Goal: Find specific page/section: Find specific page/section

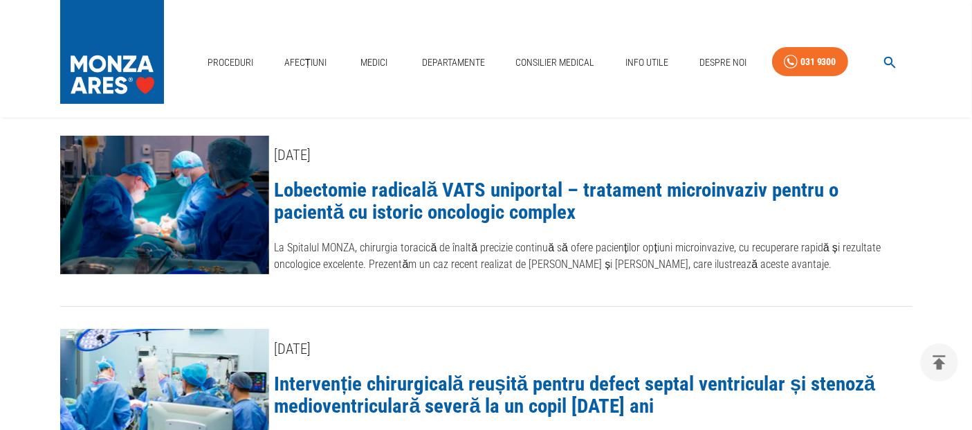
click at [883, 61] on icon "button" at bounding box center [890, 63] width 16 height 16
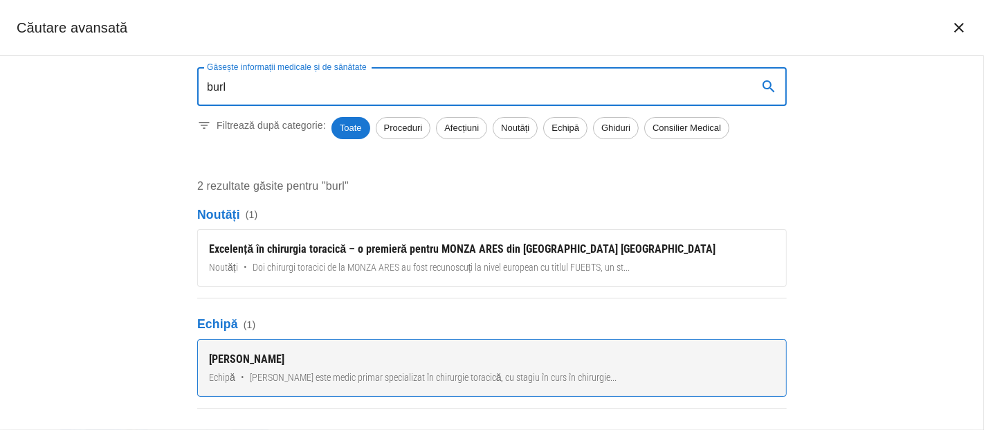
type input "burl"
click at [311, 351] on div "[PERSON_NAME]" at bounding box center [492, 359] width 566 height 17
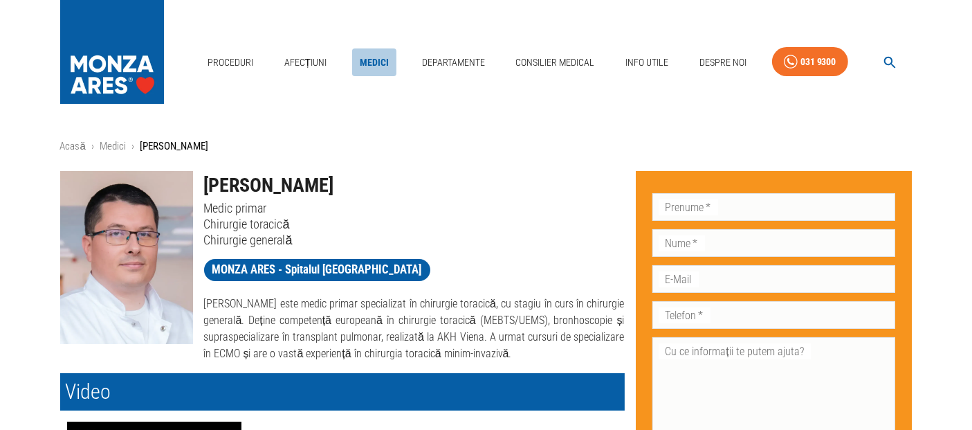
click at [383, 62] on link "Medici" at bounding box center [374, 62] width 44 height 28
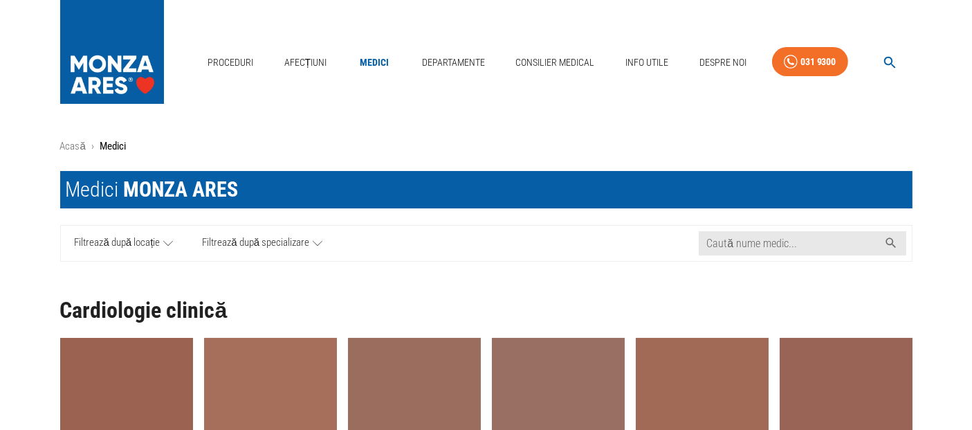
click at [125, 235] on span "Filtrează după locație" at bounding box center [118, 243] width 86 height 17
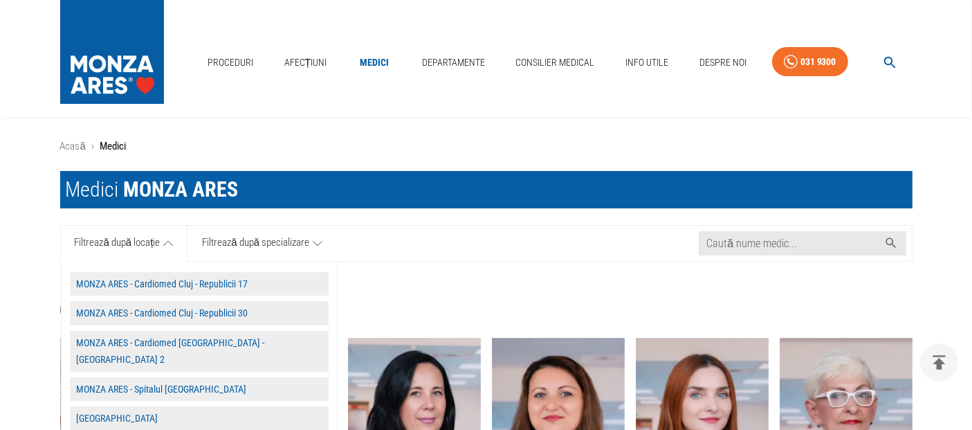
scroll to position [154, 0]
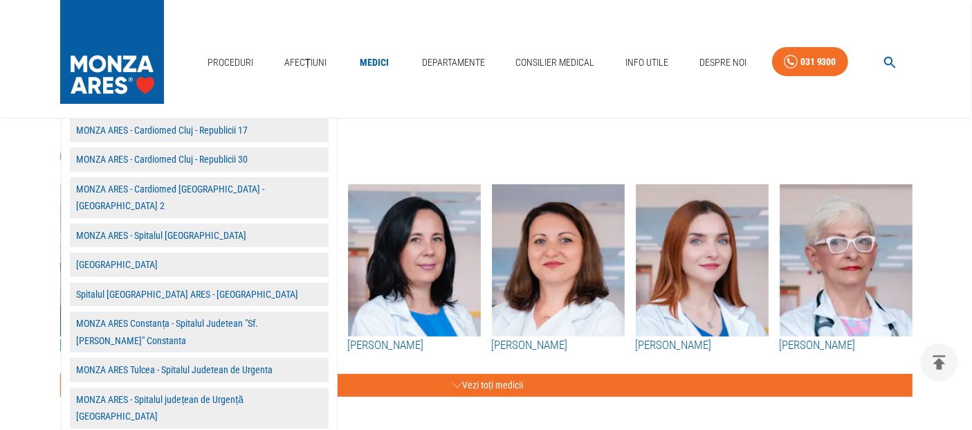
click at [136, 223] on button "MONZA ARES - Spitalul [GEOGRAPHIC_DATA]" at bounding box center [199, 235] width 259 height 24
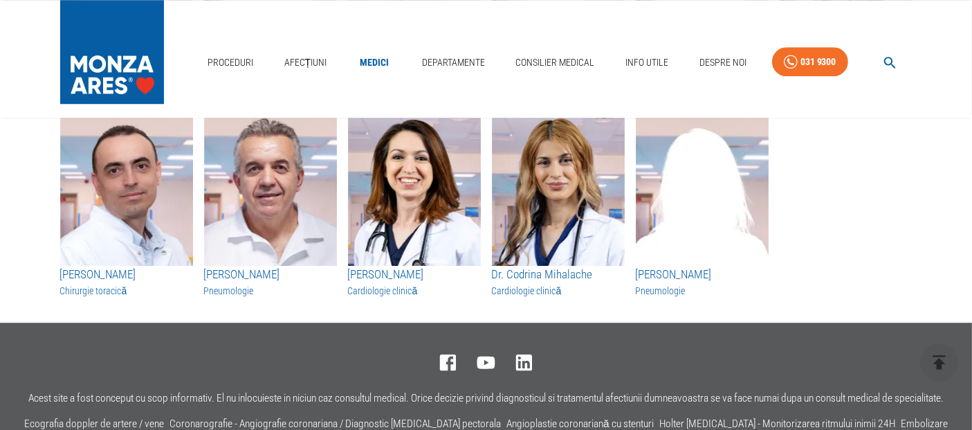
scroll to position [3770, 0]
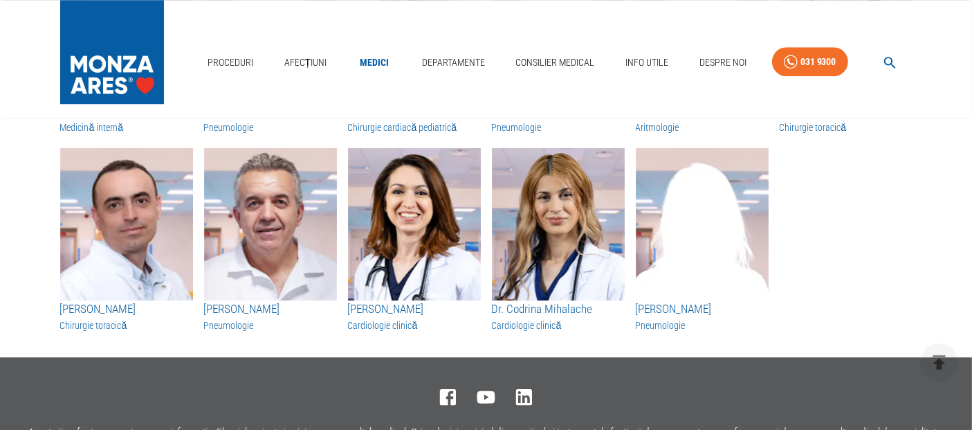
click at [407, 208] on img "button" at bounding box center [414, 224] width 133 height 152
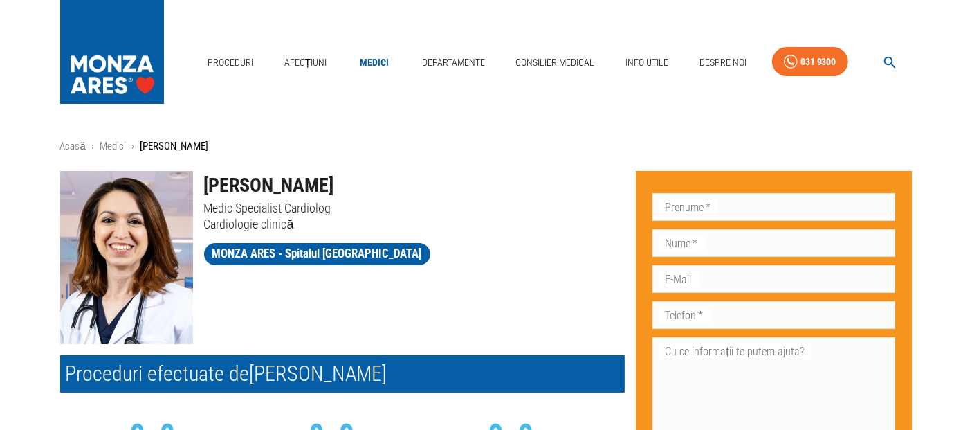
click at [889, 55] on icon "button" at bounding box center [890, 63] width 16 height 16
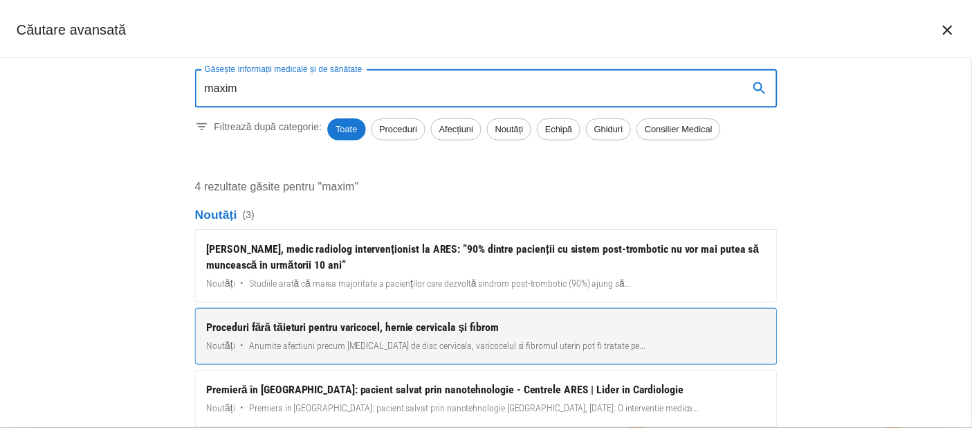
scroll to position [102, 0]
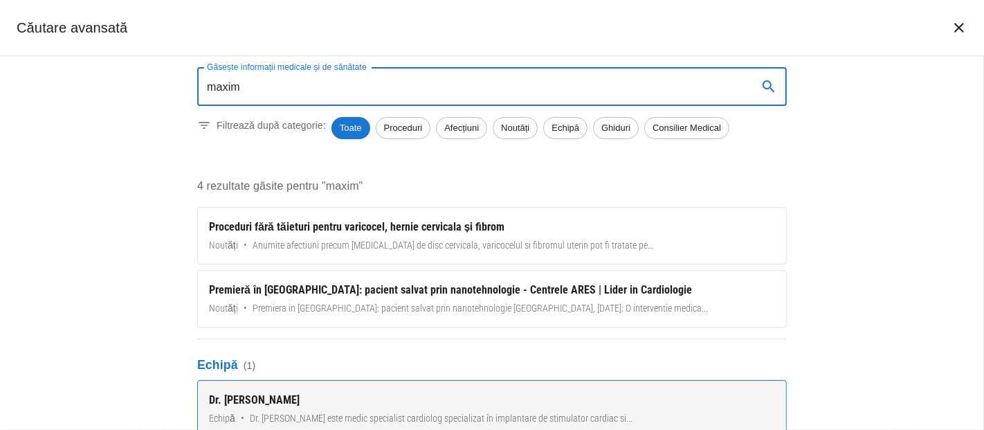
type input "maxim"
click at [284, 407] on link "Dr. [PERSON_NAME] • Dr. [PERSON_NAME] este medic specialist cardiolog specializ…" at bounding box center [491, 408] width 589 height 57
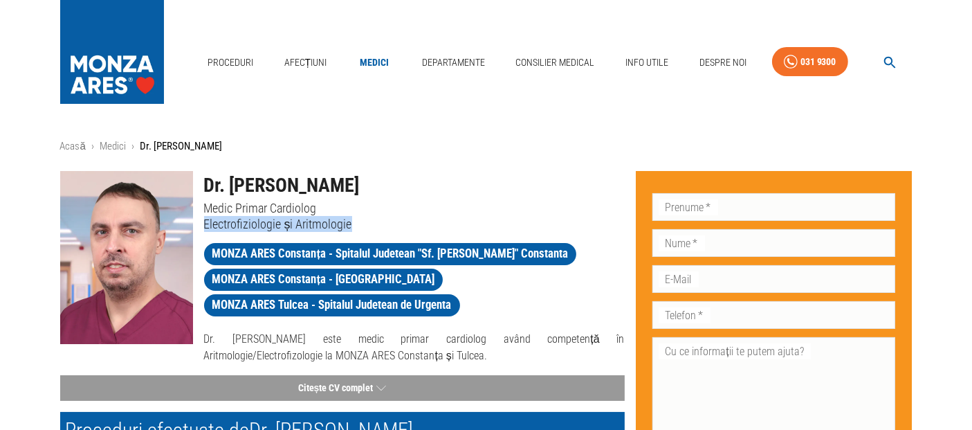
drag, startPoint x: 360, startPoint y: 218, endPoint x: 203, endPoint y: 224, distance: 156.5
click at [204, 224] on p "Electrofiziologie și Aritmologie" at bounding box center [414, 224] width 421 height 16
copy p "Electrofiziologie și Aritmologie"
